Goal: Transaction & Acquisition: Purchase product/service

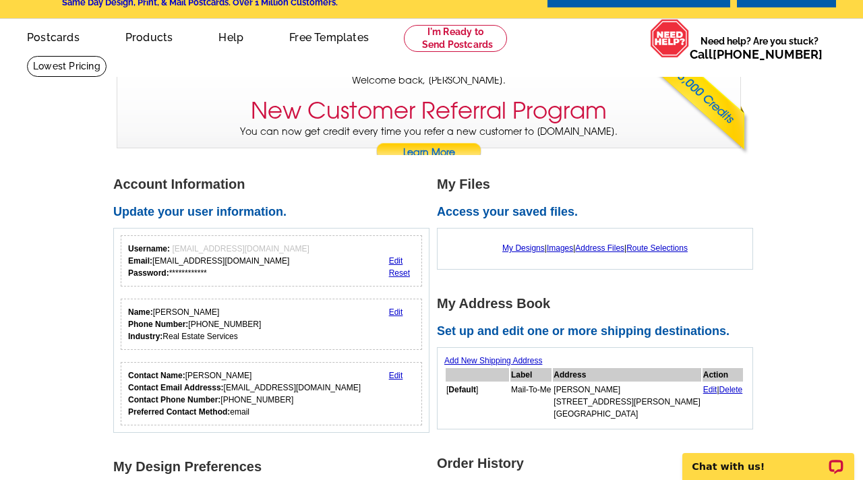
scroll to position [38, 0]
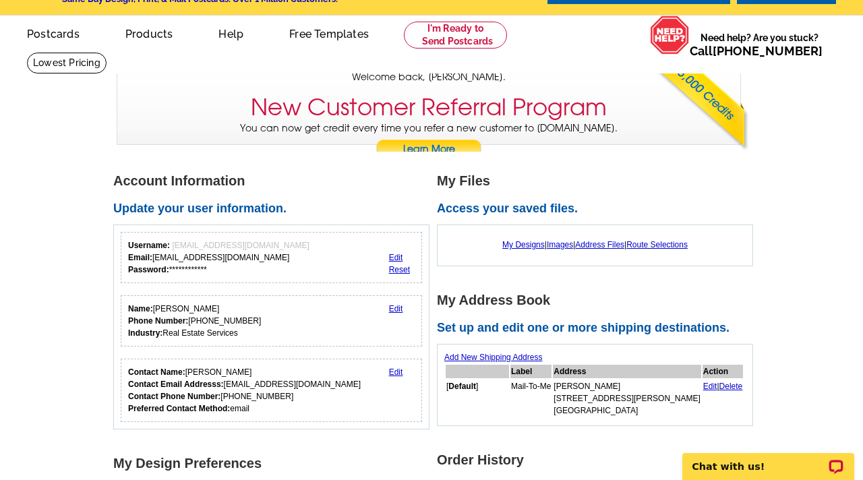
click at [511, 239] on div "My Designs | Images | Address Files | Route Selections" at bounding box center [596, 245] width 302 height 26
click at [509, 246] on link "My Designs" at bounding box center [524, 244] width 42 height 9
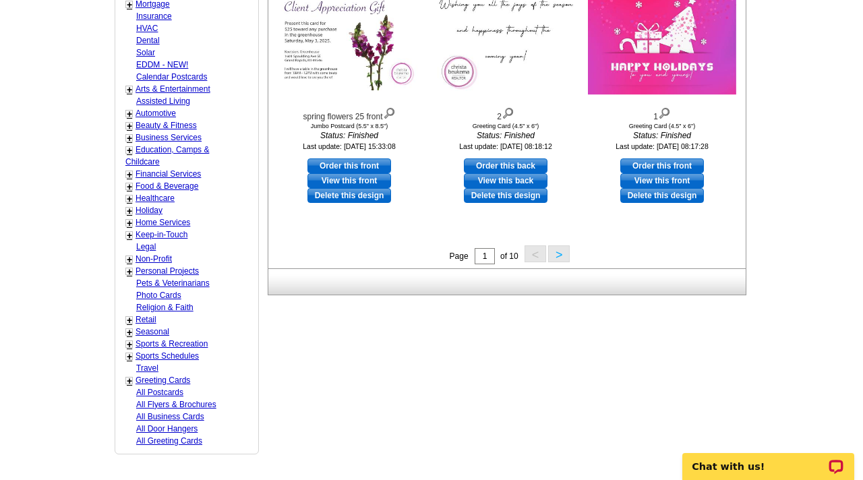
scroll to position [557, 0]
click at [569, 256] on button ">" at bounding box center [559, 253] width 22 height 17
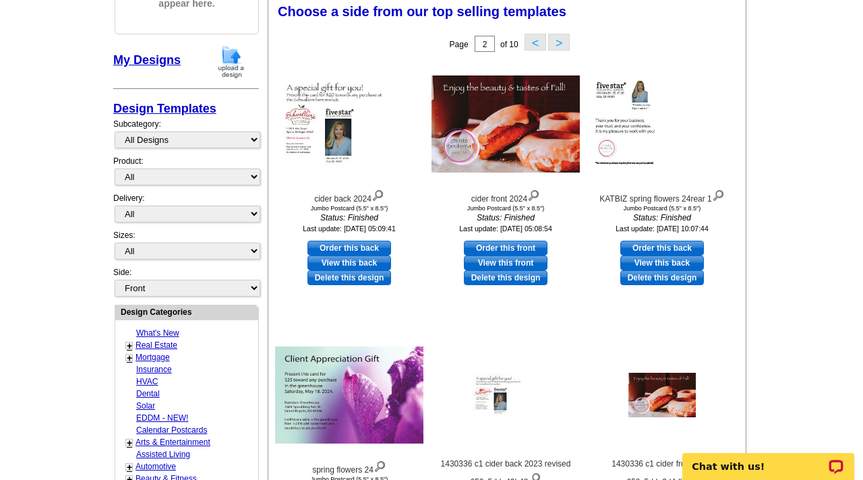
scroll to position [198, 0]
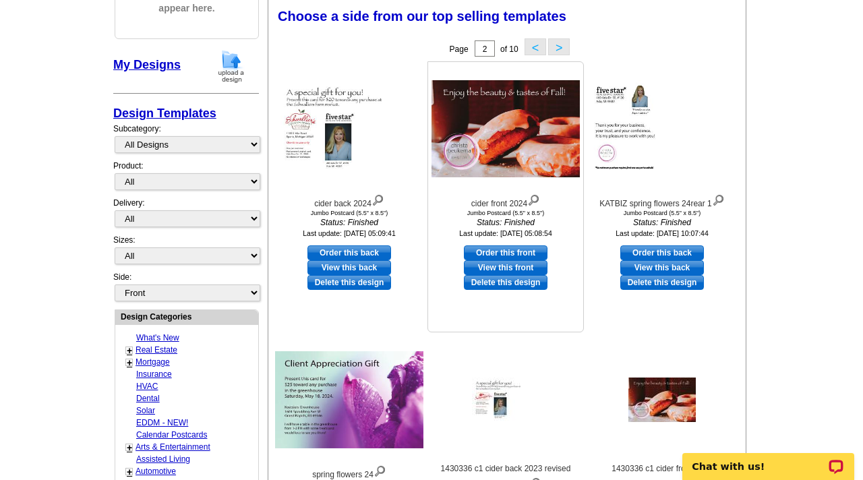
click at [525, 252] on link "Order this front" at bounding box center [506, 253] width 84 height 15
select select "2"
select select "back"
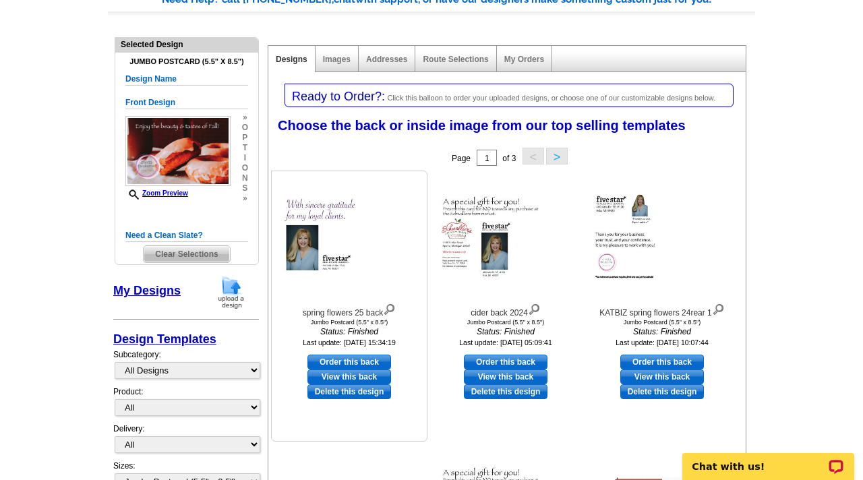
scroll to position [121, 0]
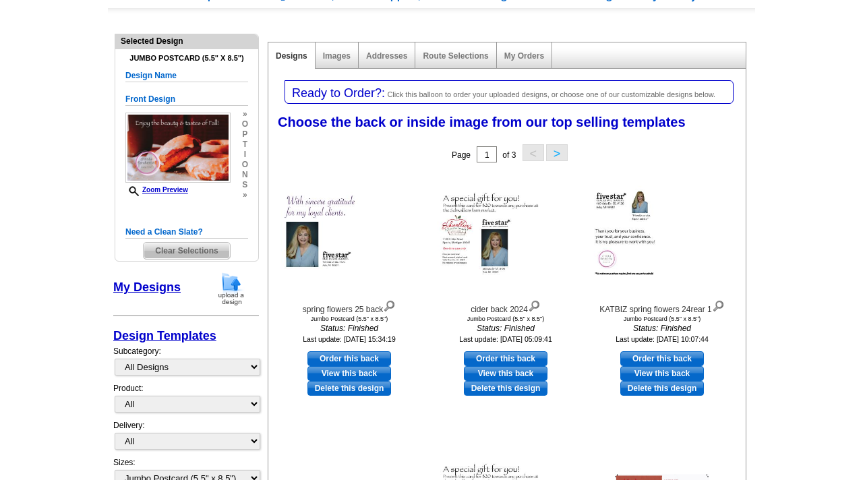
click at [231, 290] on img at bounding box center [231, 289] width 35 height 34
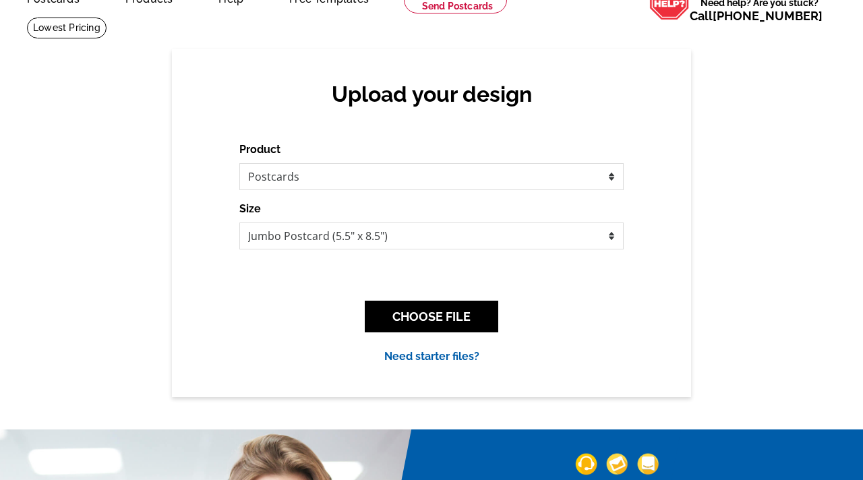
scroll to position [86, 0]
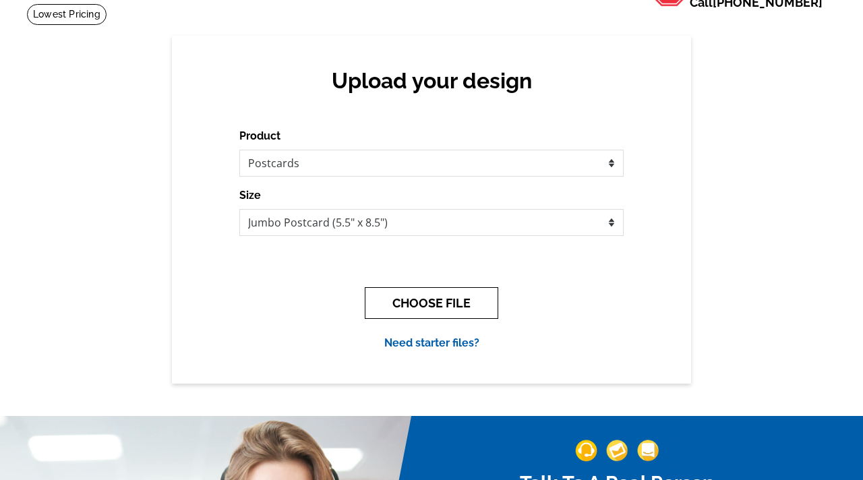
click at [414, 302] on button "CHOOSE FILE" at bounding box center [432, 303] width 134 height 32
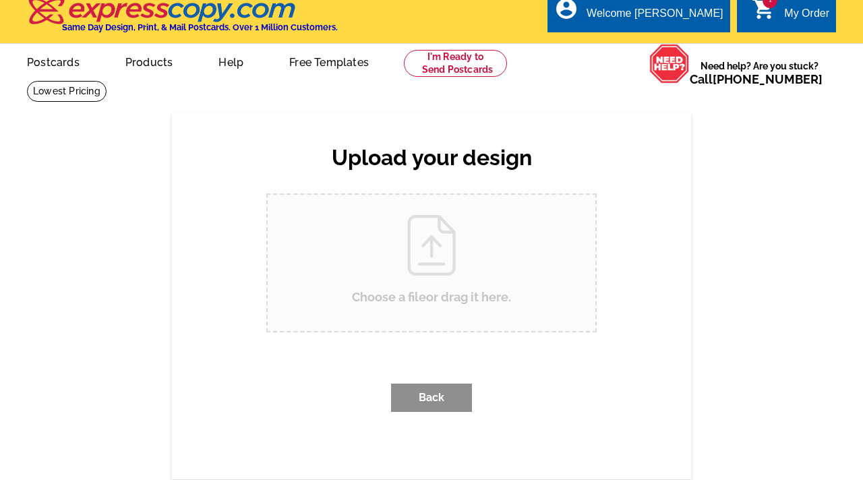
scroll to position [0, 0]
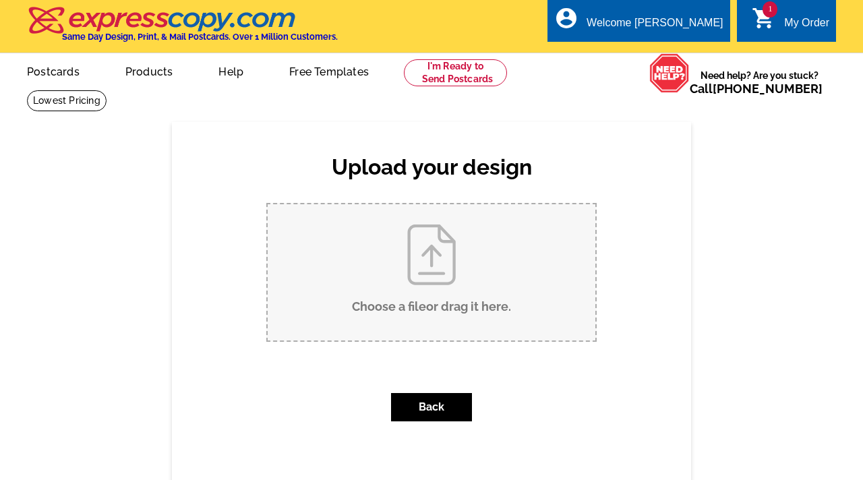
click at [418, 313] on input "Choose a file or drag it here ." at bounding box center [432, 272] width 328 height 136
type input "C:\fakepath\cider back 2025.pdf"
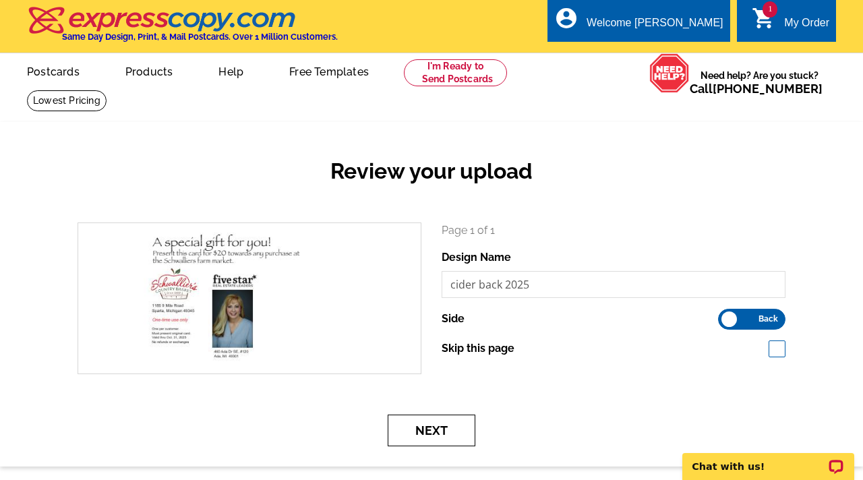
click at [438, 429] on button "Next" at bounding box center [432, 431] width 88 height 32
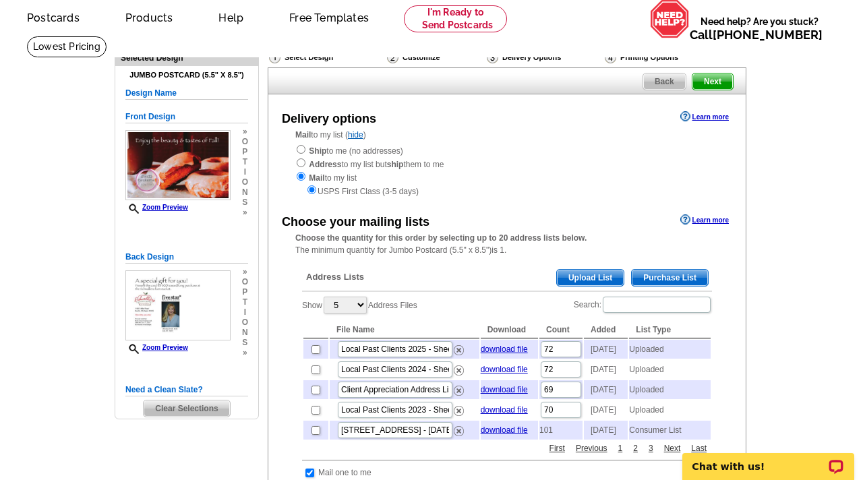
scroll to position [67, 0]
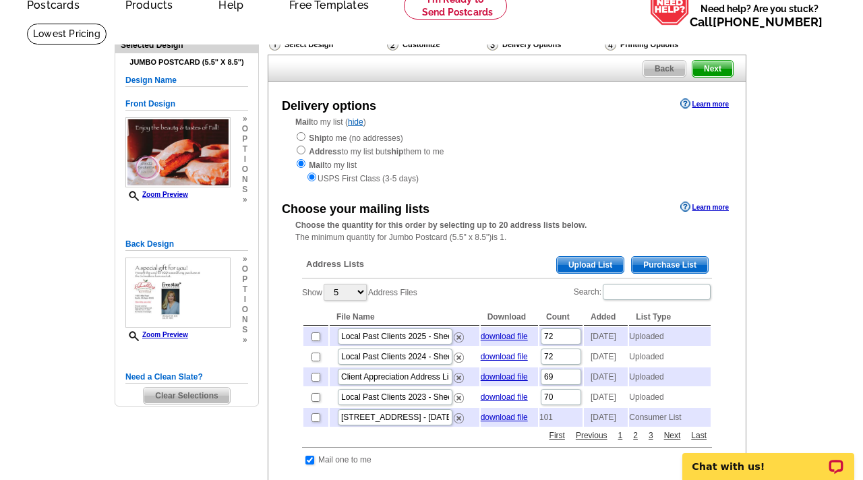
click at [581, 262] on span "Upload List" at bounding box center [590, 265] width 67 height 16
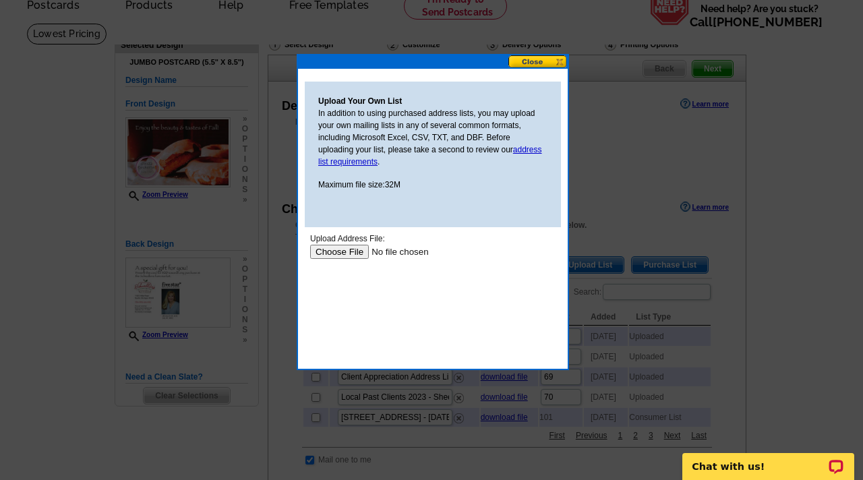
scroll to position [0, 0]
click at [342, 252] on input "file" at bounding box center [395, 252] width 171 height 14
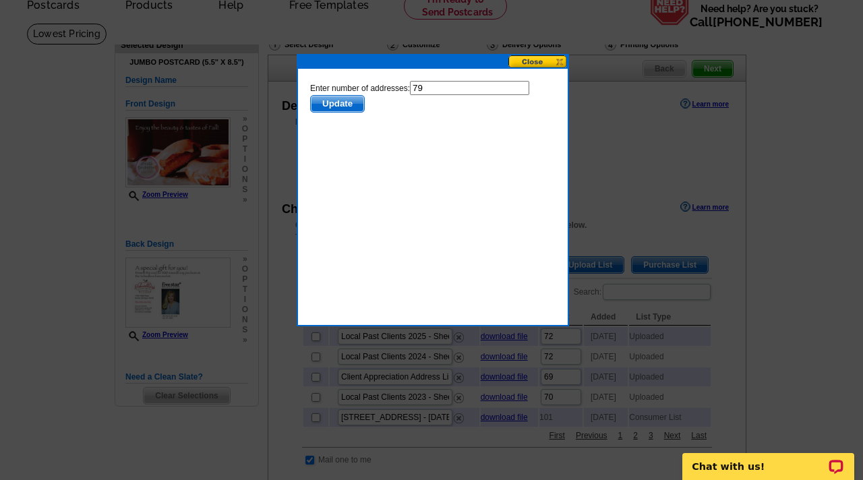
click at [351, 103] on span "Update" at bounding box center [337, 104] width 53 height 16
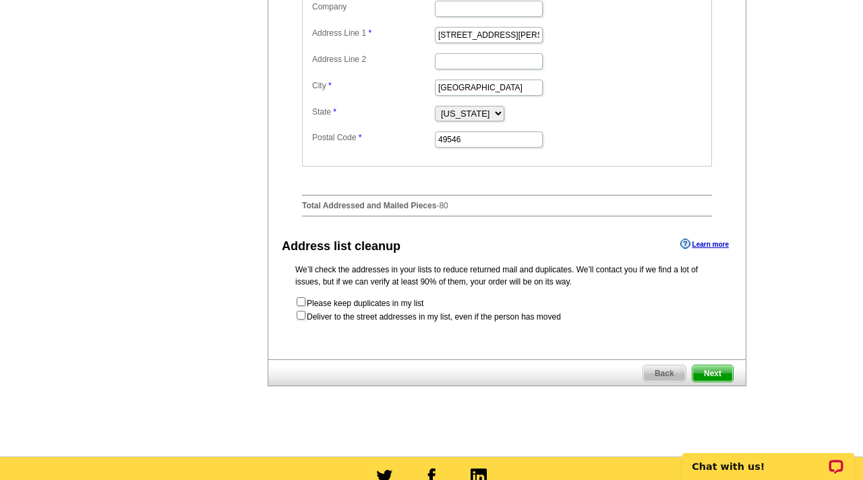
scroll to position [610, 0]
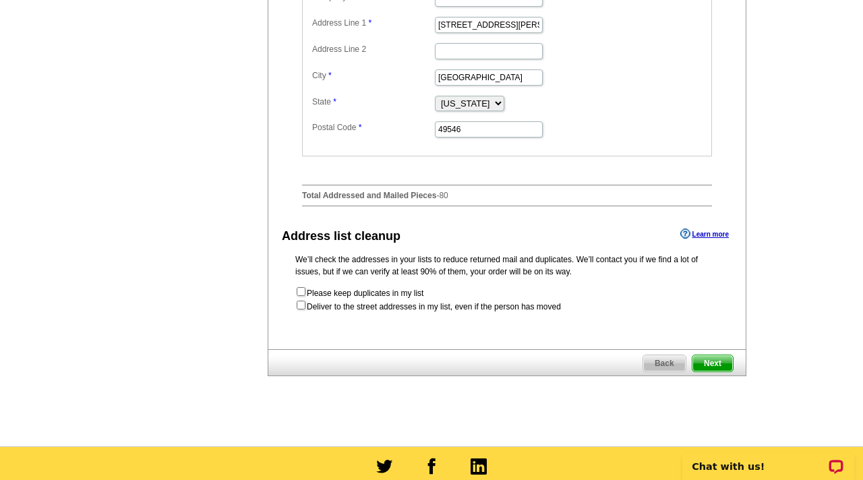
click at [718, 372] on span "Next" at bounding box center [713, 363] width 40 height 16
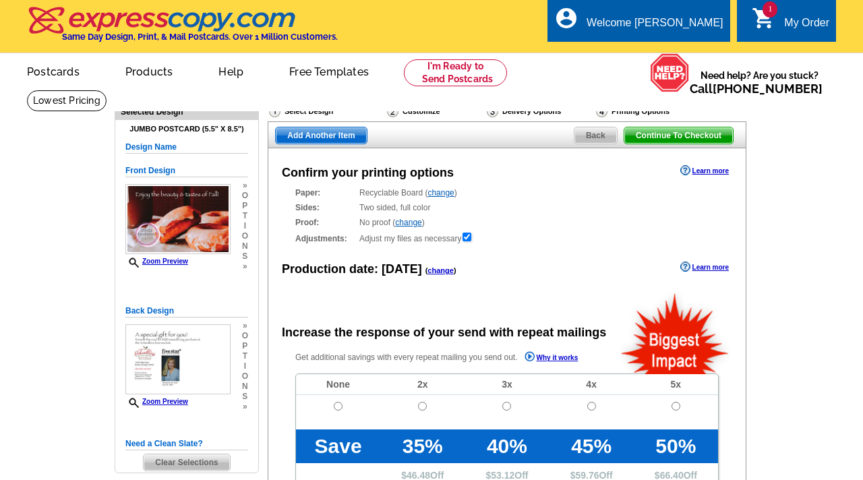
radio input "false"
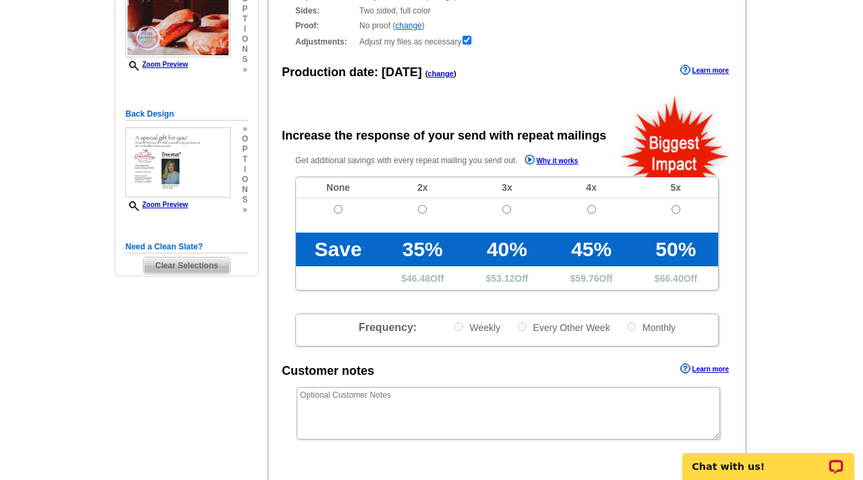
scroll to position [199, 0]
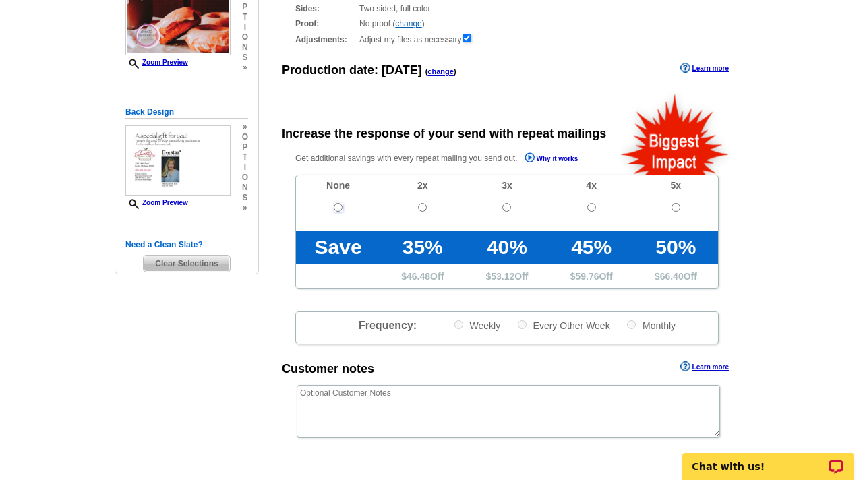
click at [340, 211] on input "radio" at bounding box center [338, 207] width 9 height 9
radio input "true"
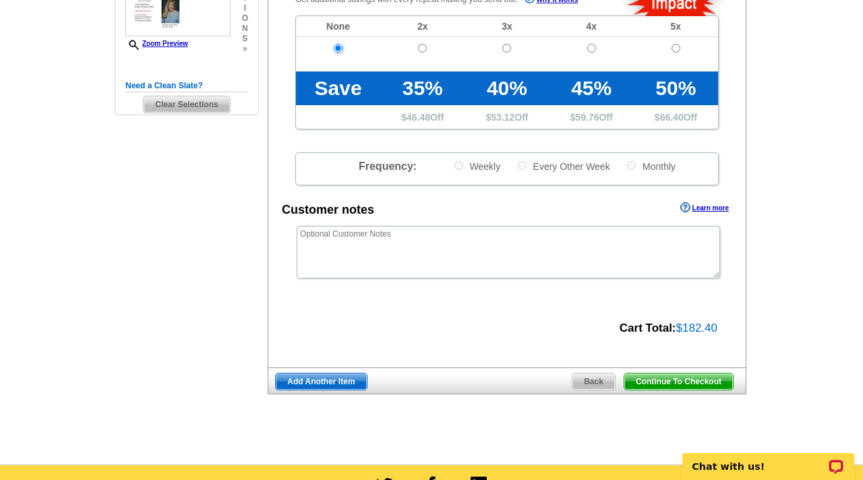
scroll to position [364, 0]
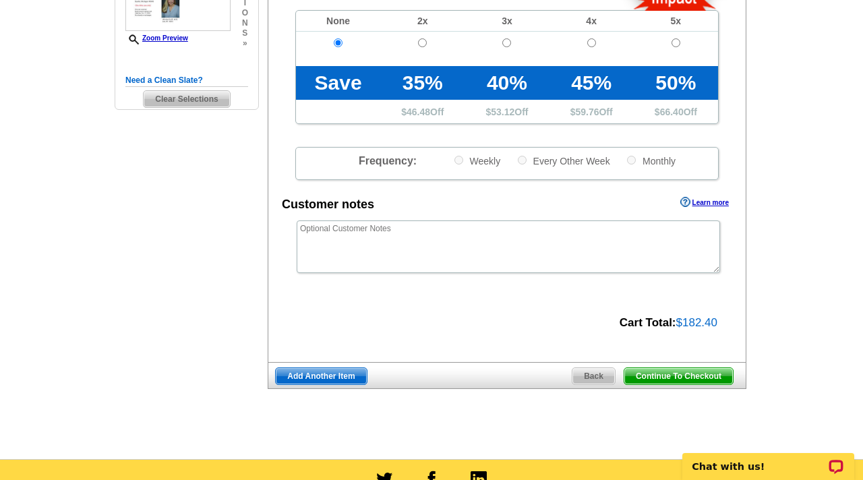
click at [647, 378] on span "Continue To Checkout" at bounding box center [679, 376] width 109 height 16
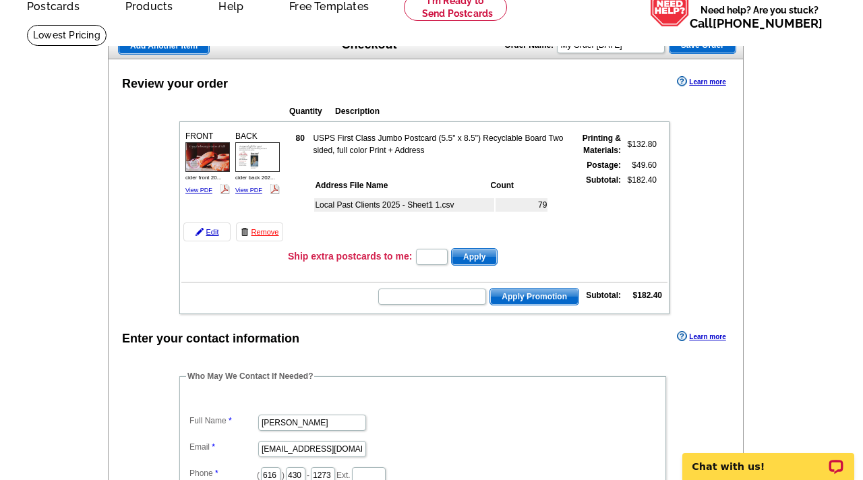
scroll to position [65, 0]
click at [463, 295] on input "text" at bounding box center [432, 297] width 108 height 16
type input "sms40m"
click at [540, 296] on span "Apply Promotion" at bounding box center [534, 297] width 88 height 16
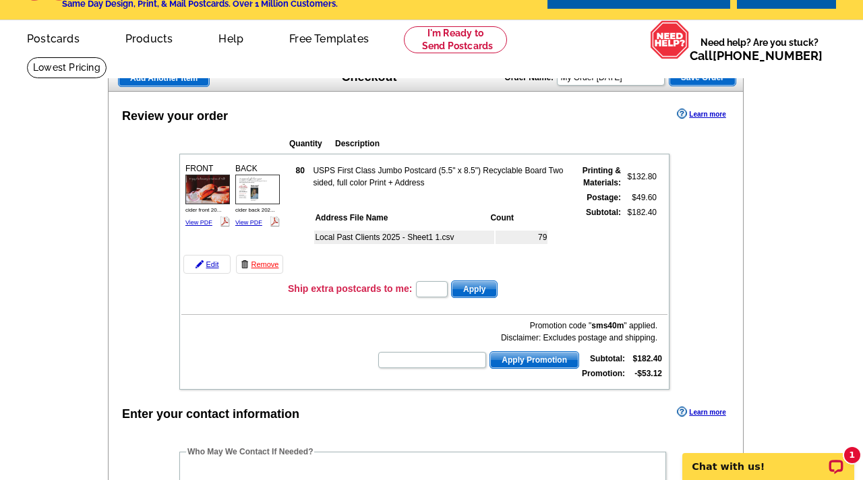
scroll to position [0, 0]
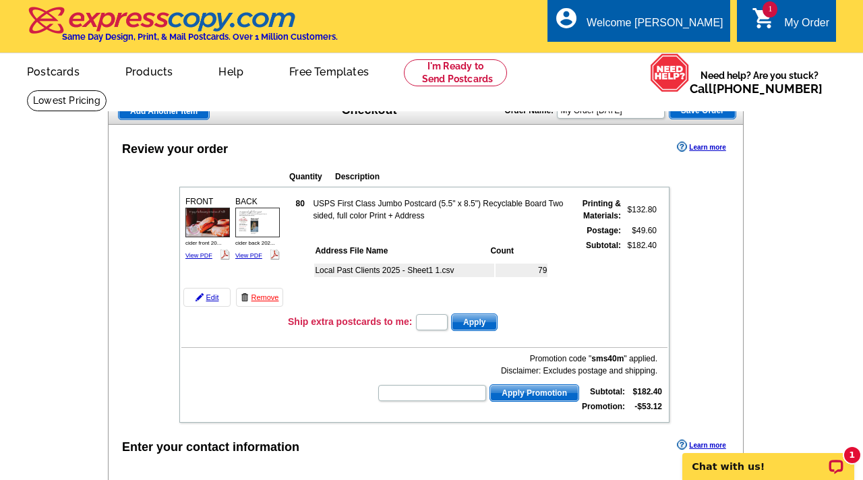
click at [362, 204] on td "USPS First Class Jumbo Postcard (5.5" x 8.5") Recyclable Board Two sided, full …" at bounding box center [439, 210] width 254 height 26
click at [215, 292] on link "Edit" at bounding box center [206, 297] width 47 height 19
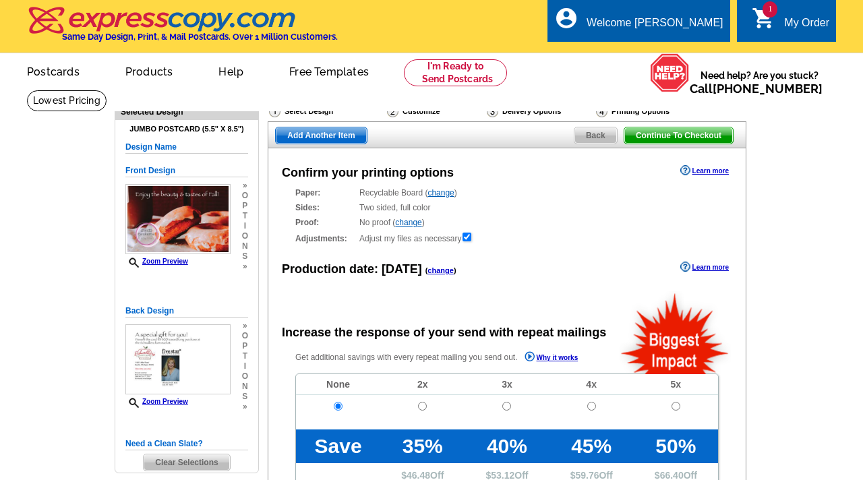
radio input "false"
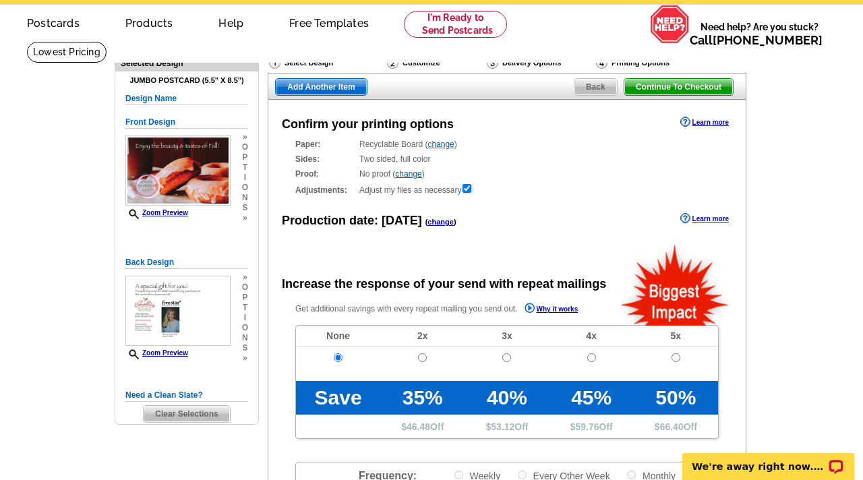
scroll to position [33, 0]
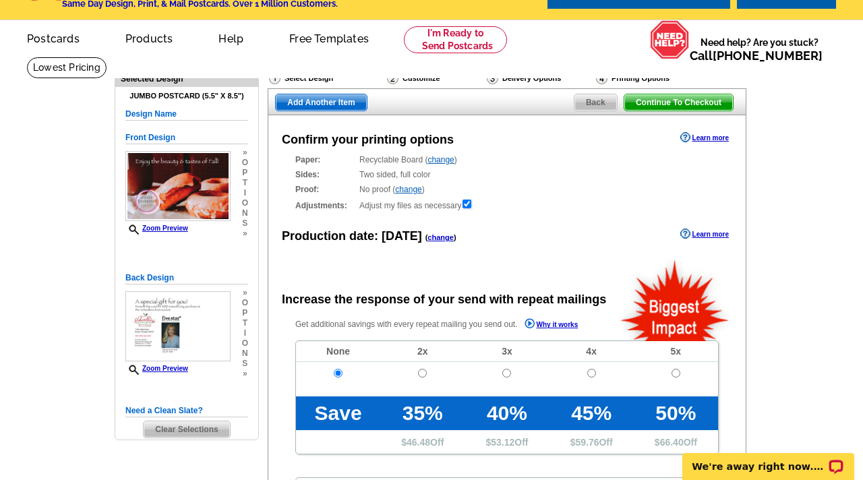
click at [590, 98] on span "Back" at bounding box center [596, 102] width 42 height 16
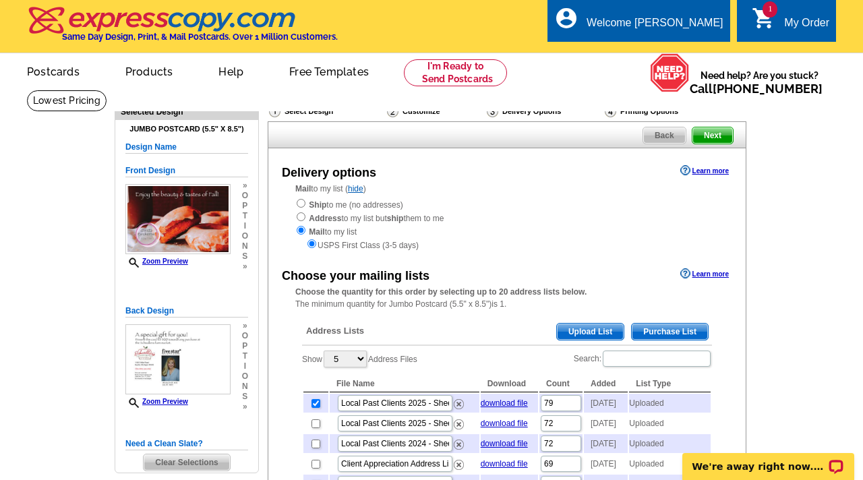
click at [668, 142] on span "Back" at bounding box center [664, 135] width 42 height 16
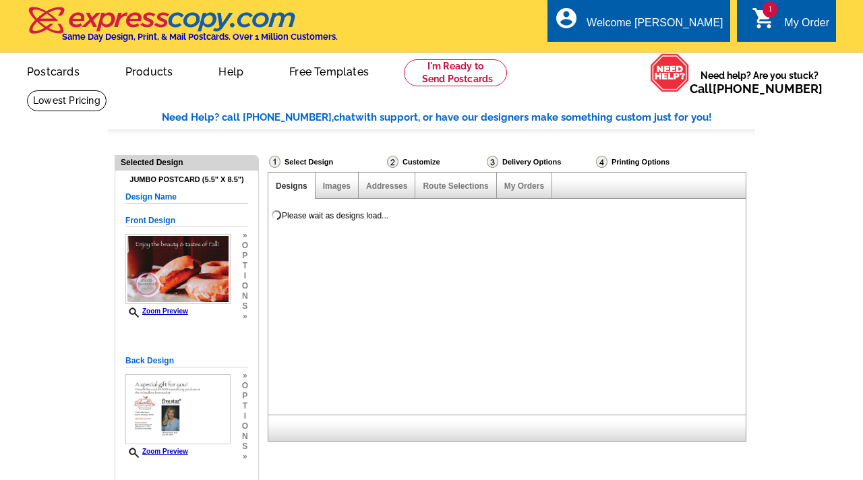
select select "785"
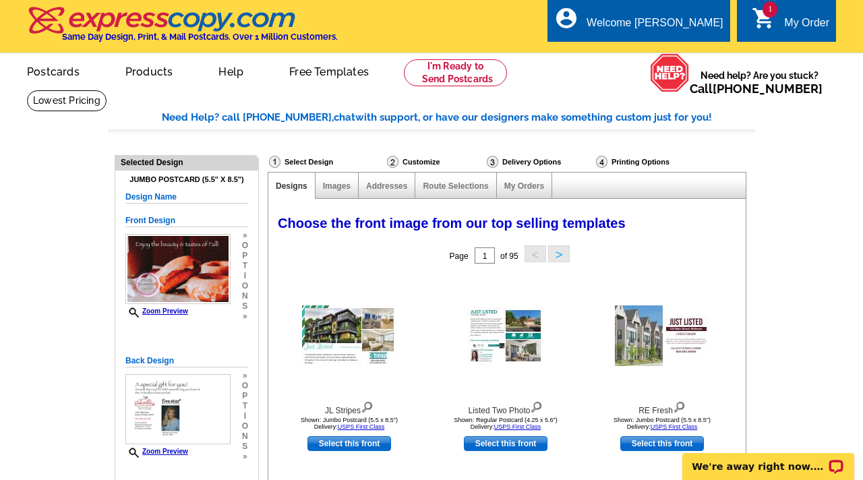
click at [206, 181] on h4 "Jumbo Postcard (5.5" x 8.5")" at bounding box center [186, 179] width 123 height 9
click at [793, 18] on div "My Order" at bounding box center [806, 26] width 45 height 19
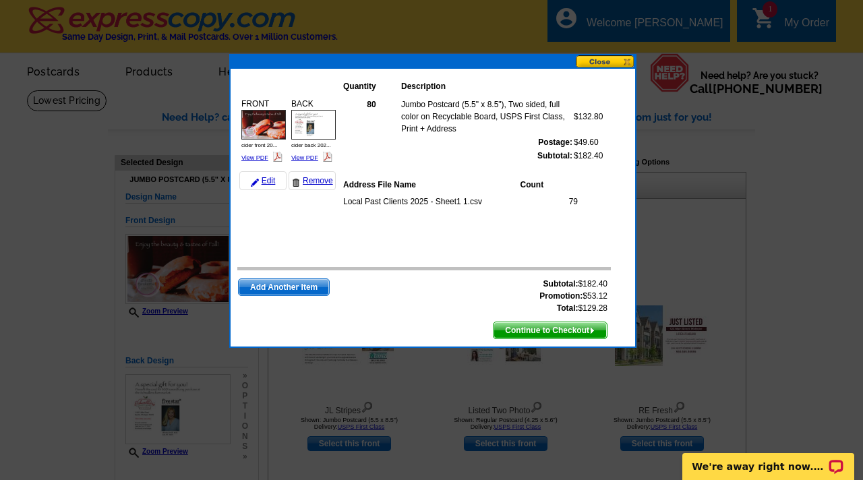
click at [521, 333] on span "Continue to Checkout" at bounding box center [550, 330] width 113 height 16
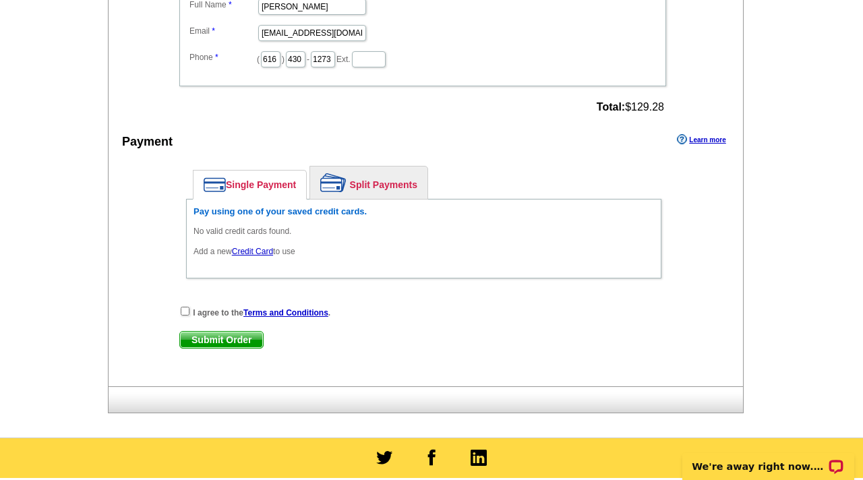
scroll to position [540, 0]
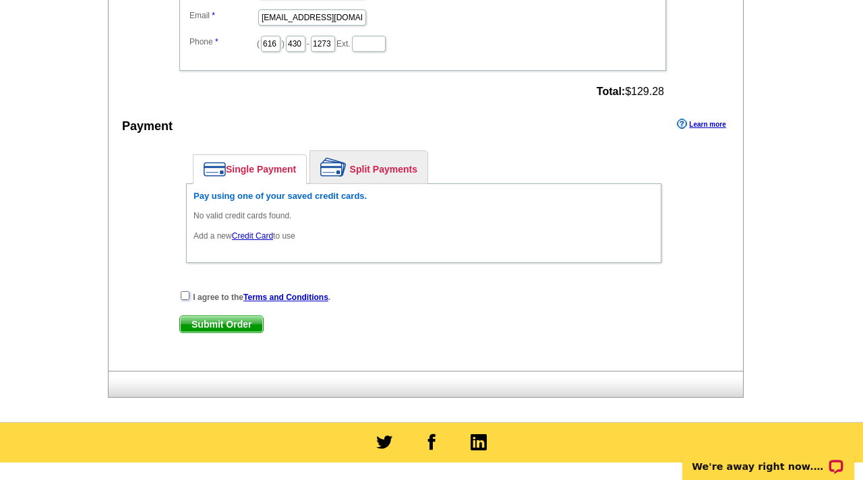
click at [188, 299] on input "checkbox" at bounding box center [185, 295] width 9 height 9
checkbox input "true"
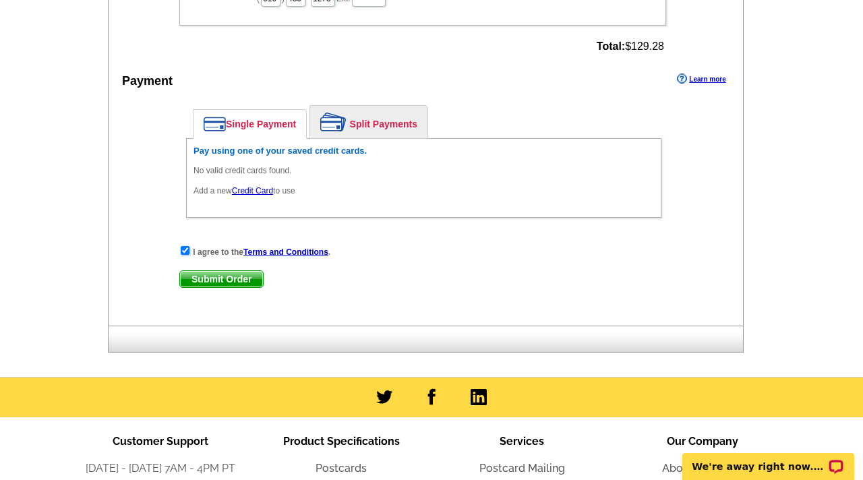
scroll to position [593, 0]
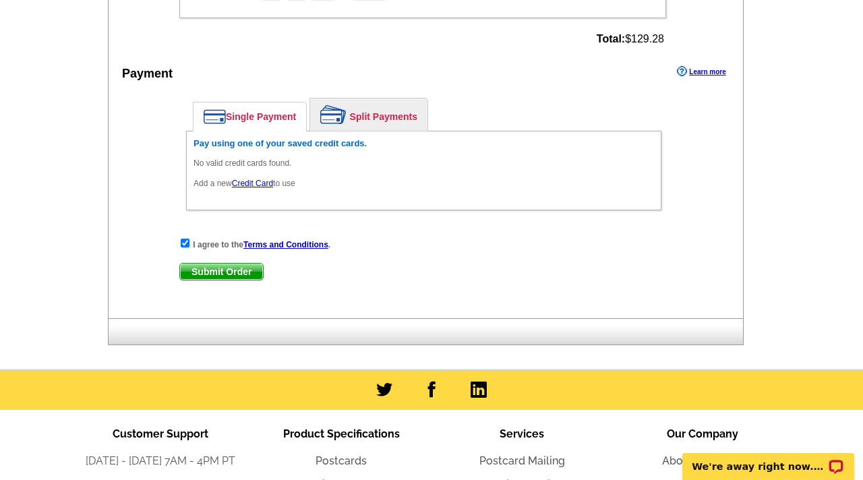
click at [229, 275] on span "Submit Order" at bounding box center [221, 272] width 83 height 16
click at [239, 114] on link "Single Payment" at bounding box center [250, 117] width 113 height 28
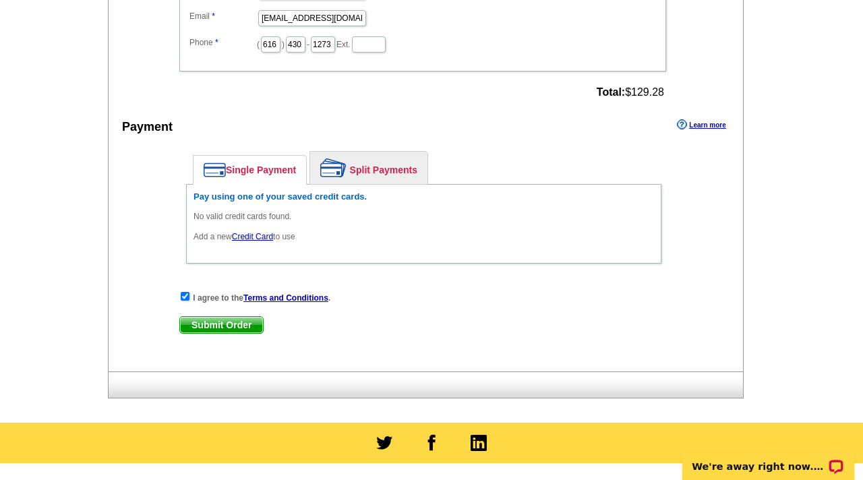
scroll to position [542, 0]
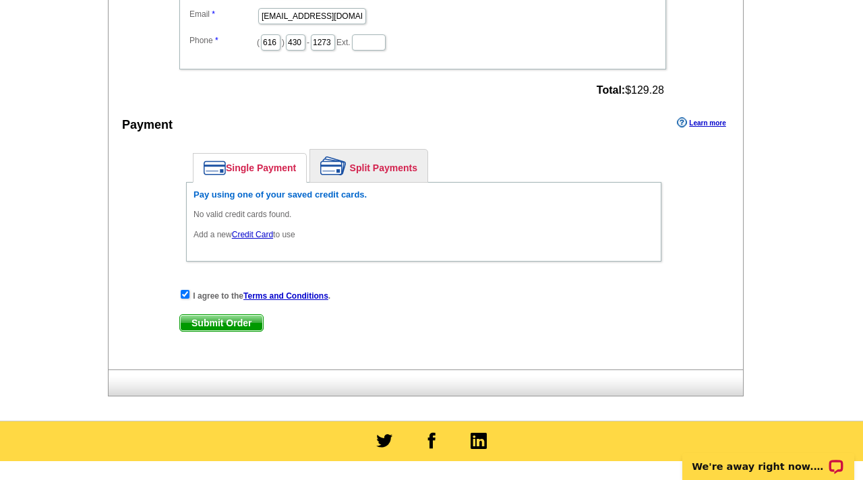
click at [276, 173] on link "Single Payment" at bounding box center [250, 168] width 113 height 28
click at [260, 236] on link "Credit Card" at bounding box center [252, 234] width 41 height 9
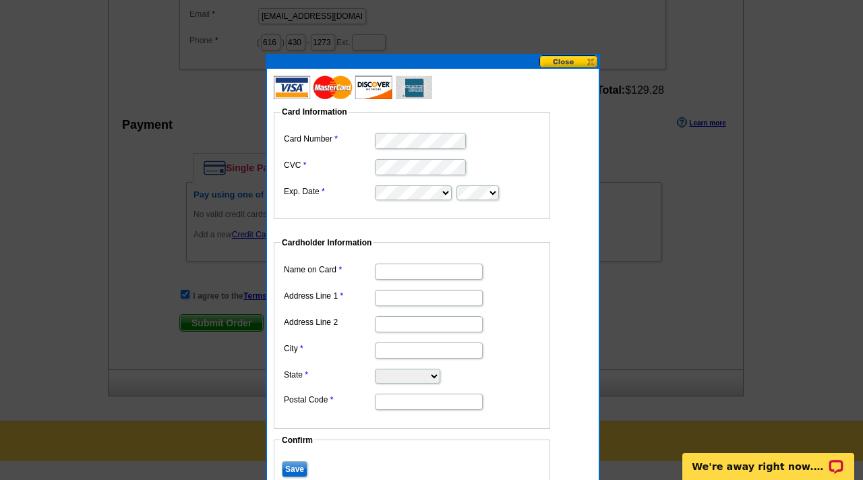
type input "CHRISTA BEUKEMA"
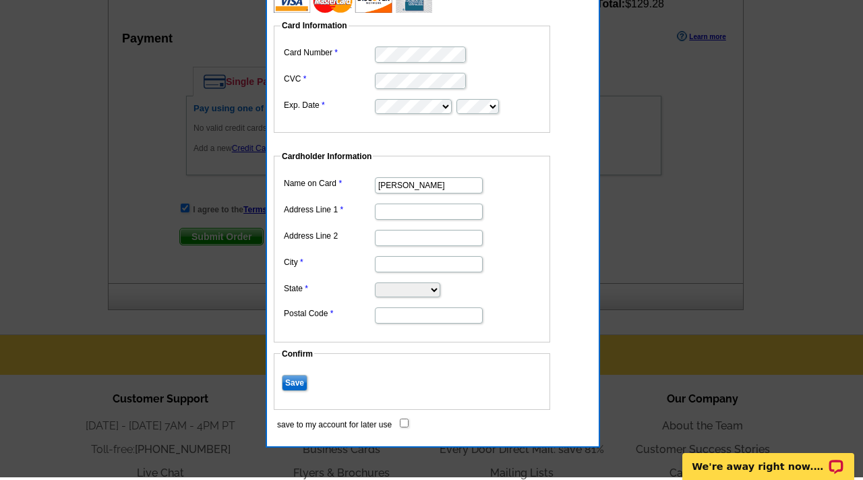
scroll to position [633, 0]
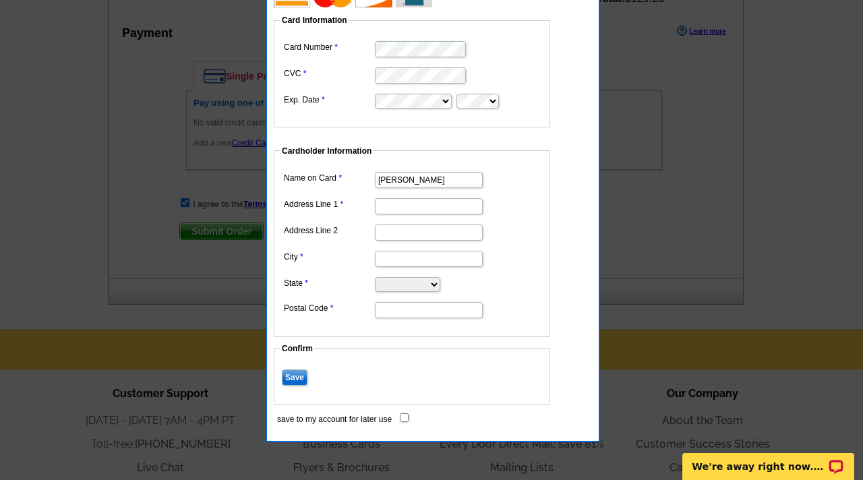
click at [411, 200] on input "Address Line 1" at bounding box center [429, 206] width 108 height 16
type input "[STREET_ADDRESS][PERSON_NAME]"
type input "[GEOGRAPHIC_DATA]"
select select "MI"
type input "49546"
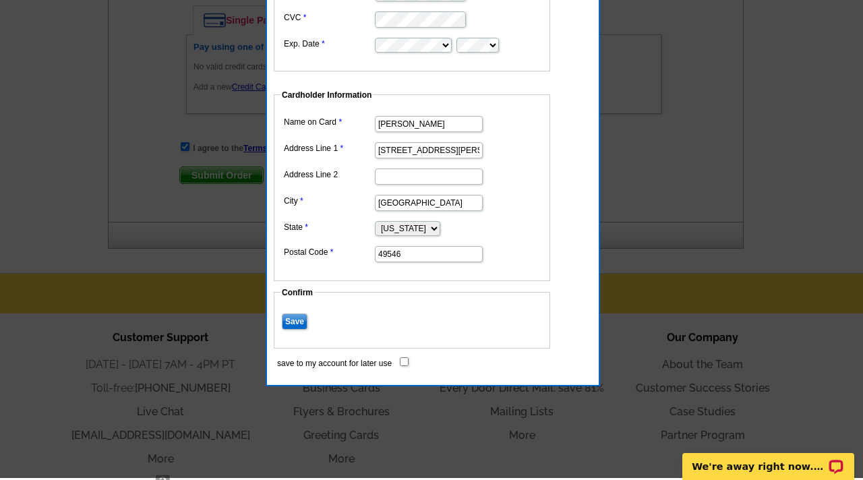
scroll to position [692, 0]
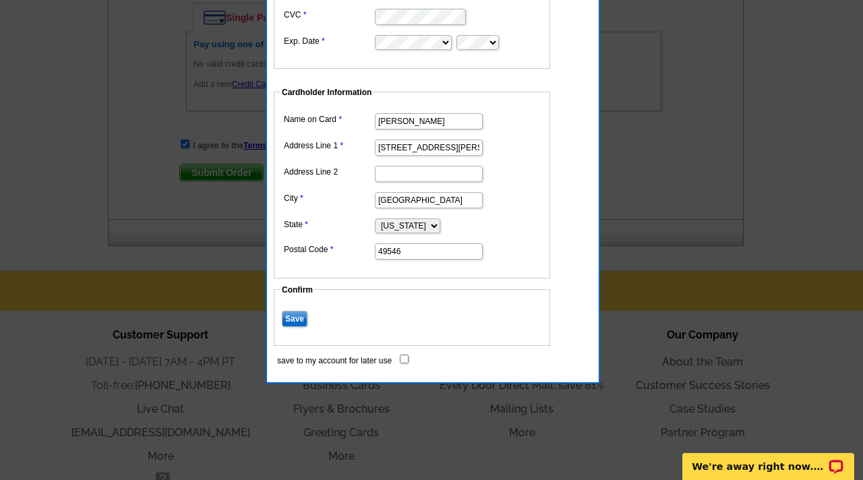
click at [300, 319] on input "Save" at bounding box center [295, 319] width 26 height 16
click at [401, 356] on li "Postcards" at bounding box center [341, 362] width 181 height 16
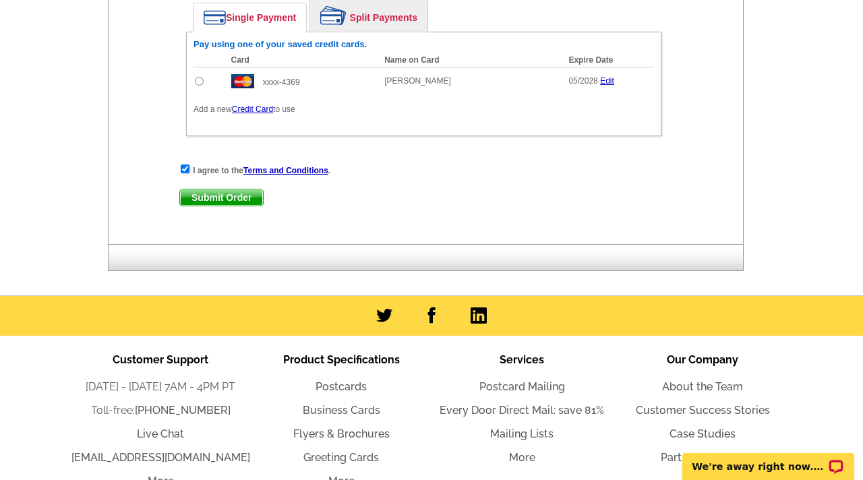
click at [199, 83] on input "radio" at bounding box center [199, 81] width 9 height 9
radio input "true"
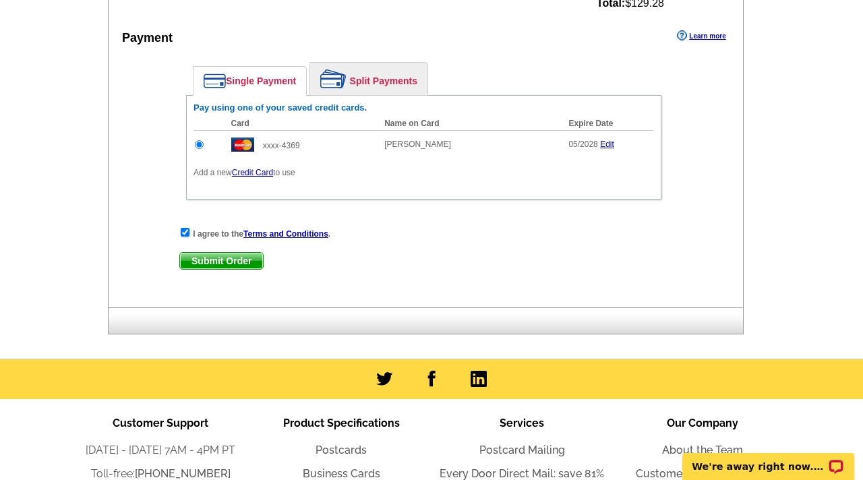
scroll to position [669, 0]
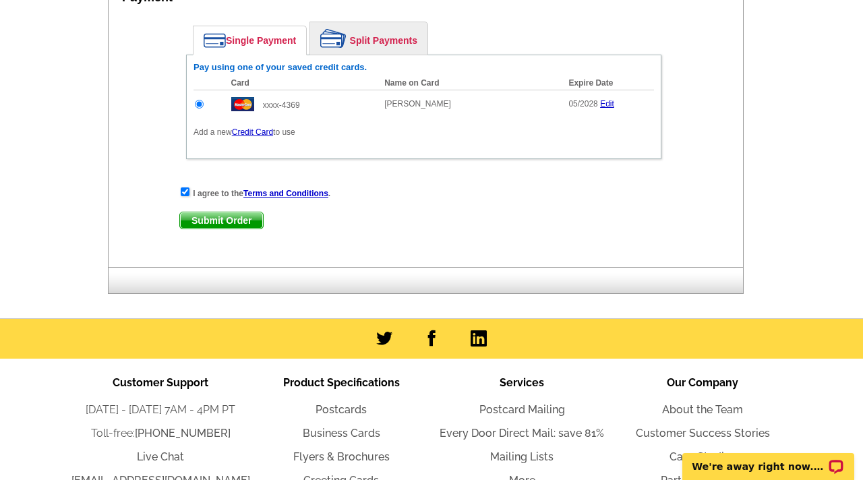
click at [237, 222] on span "Submit Order" at bounding box center [221, 220] width 83 height 16
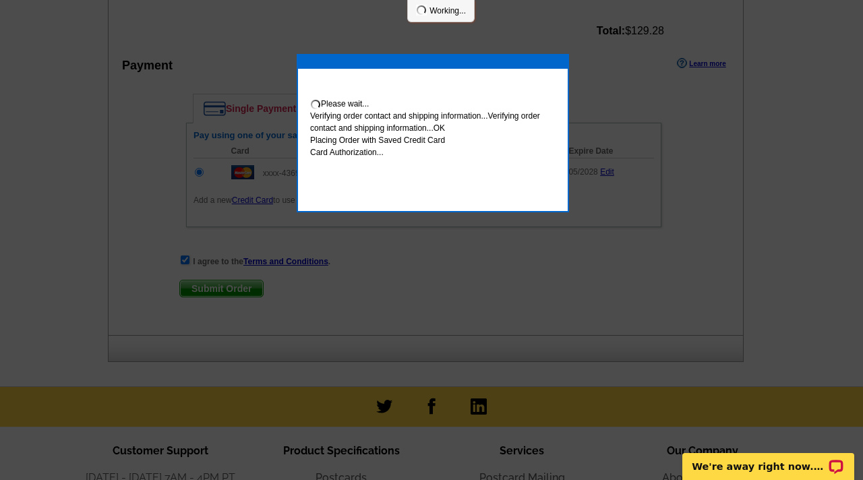
scroll to position [737, 0]
